Goal: Information Seeking & Learning: Learn about a topic

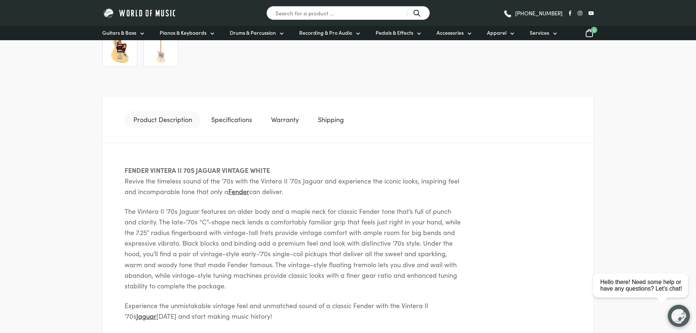
scroll to position [329, 0]
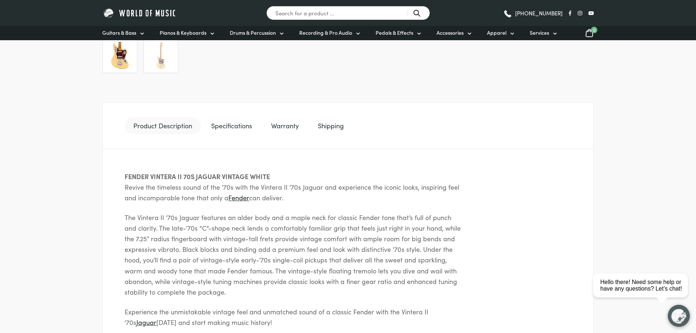
click at [242, 124] on link "Specifications" at bounding box center [231, 125] width 58 height 17
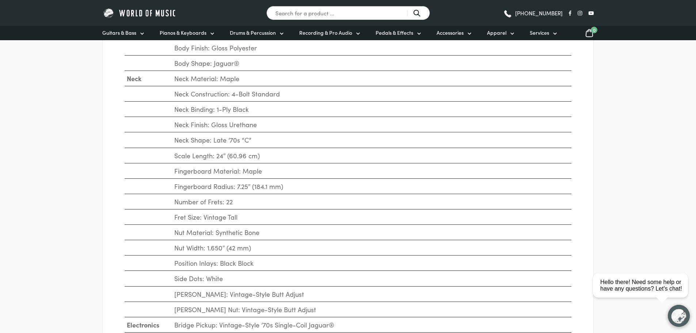
scroll to position [511, 0]
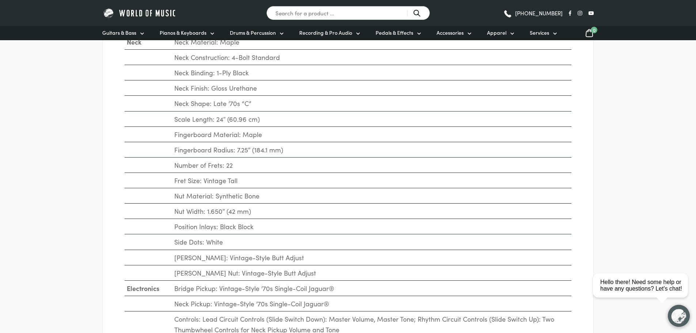
click at [227, 167] on td "Number of Frets: 22" at bounding box center [371, 164] width 399 height 15
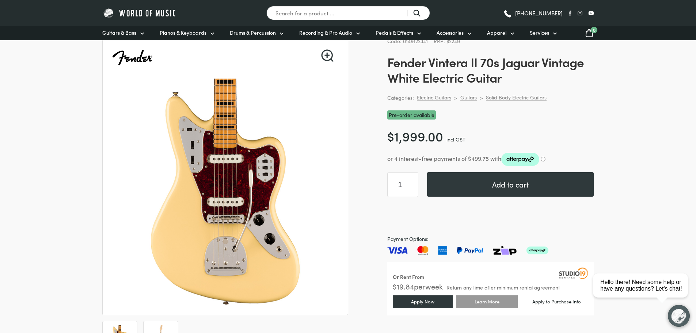
scroll to position [110, 0]
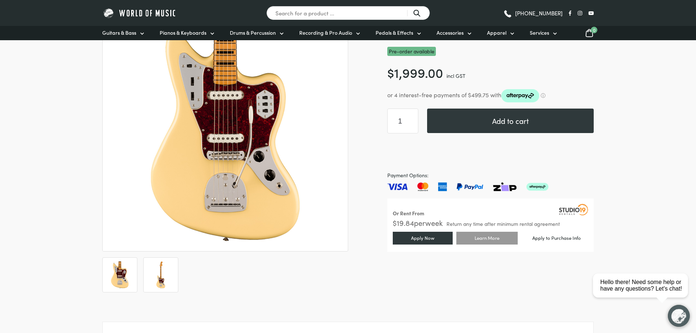
click at [167, 264] on img at bounding box center [160, 274] width 27 height 27
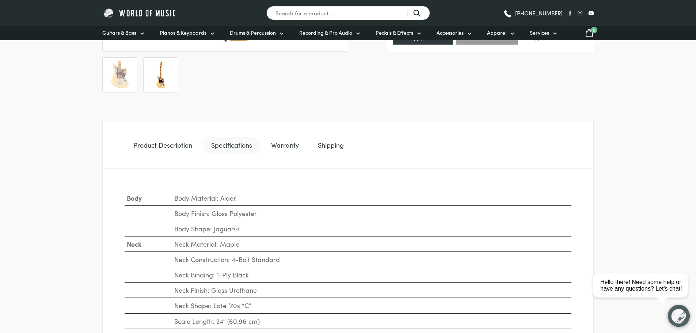
scroll to position [329, 0]
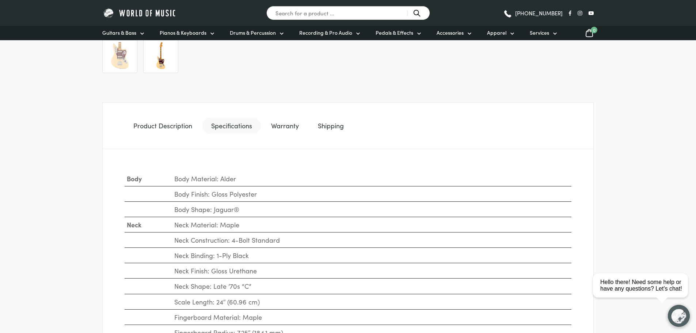
click at [294, 125] on link "Warranty" at bounding box center [284, 125] width 45 height 17
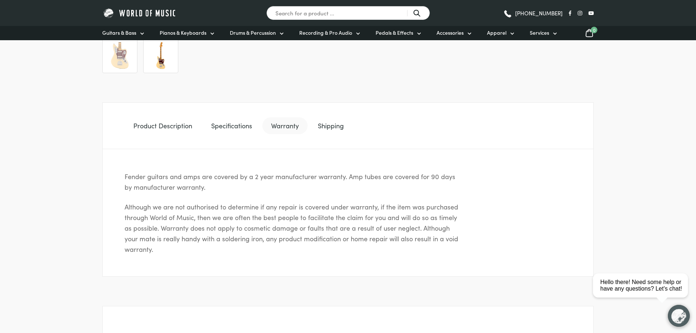
click at [348, 125] on link "Shipping" at bounding box center [330, 125] width 43 height 17
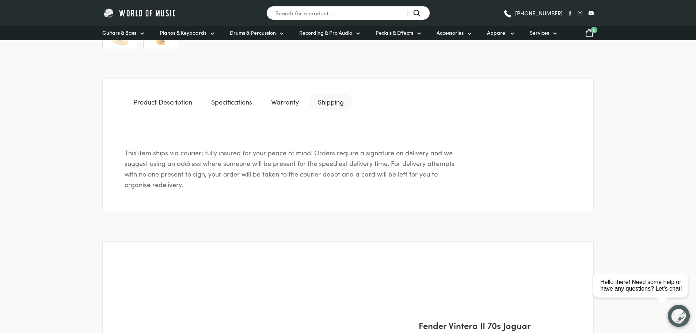
scroll to position [365, 0]
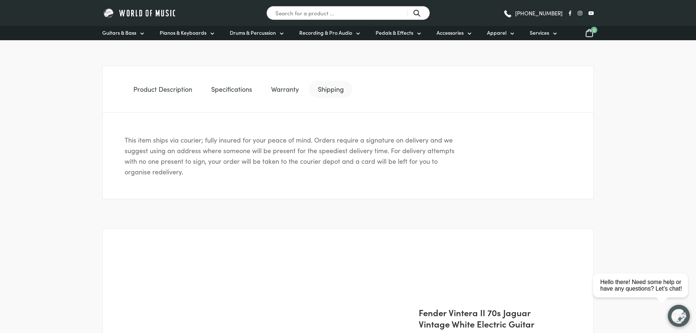
click at [172, 153] on p "This item ships via courier; fully insured for your peace of mind. Orders requi…" at bounding box center [293, 155] width 336 height 42
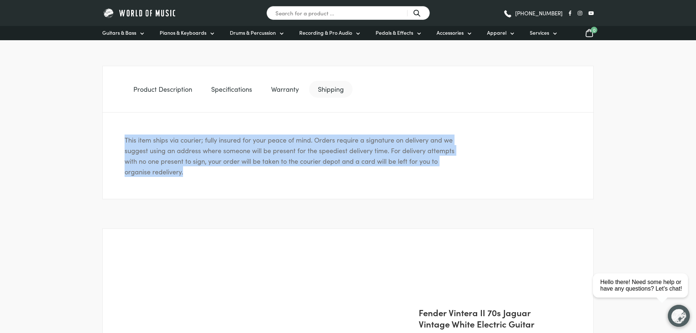
click at [172, 153] on p "This item ships via courier; fully insured for your peace of mind. Orders requi…" at bounding box center [293, 155] width 336 height 42
click at [227, 168] on p "This item ships via courier; fully insured for your peace of mind. Orders requi…" at bounding box center [293, 155] width 336 height 42
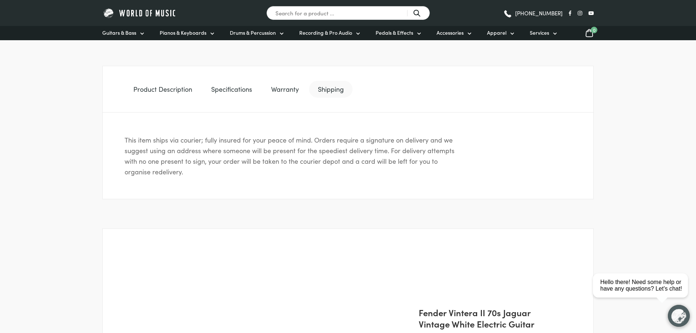
click at [223, 154] on p "This item ships via courier; fully insured for your peace of mind. Orders requi…" at bounding box center [293, 155] width 336 height 42
click at [222, 154] on p "This item ships via courier; fully insured for your peace of mind. Orders requi…" at bounding box center [293, 155] width 336 height 42
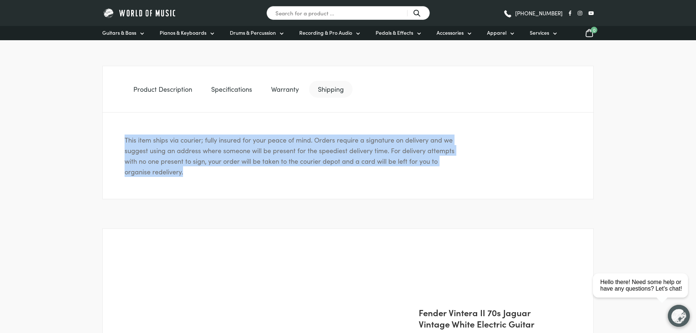
click at [222, 154] on p "This item ships via courier; fully insured for your peace of mind. Orders requi…" at bounding box center [293, 155] width 336 height 42
click at [219, 161] on p "This item ships via courier; fully insured for your peace of mind. Orders requi…" at bounding box center [293, 155] width 336 height 42
